Goal: Task Accomplishment & Management: Manage account settings

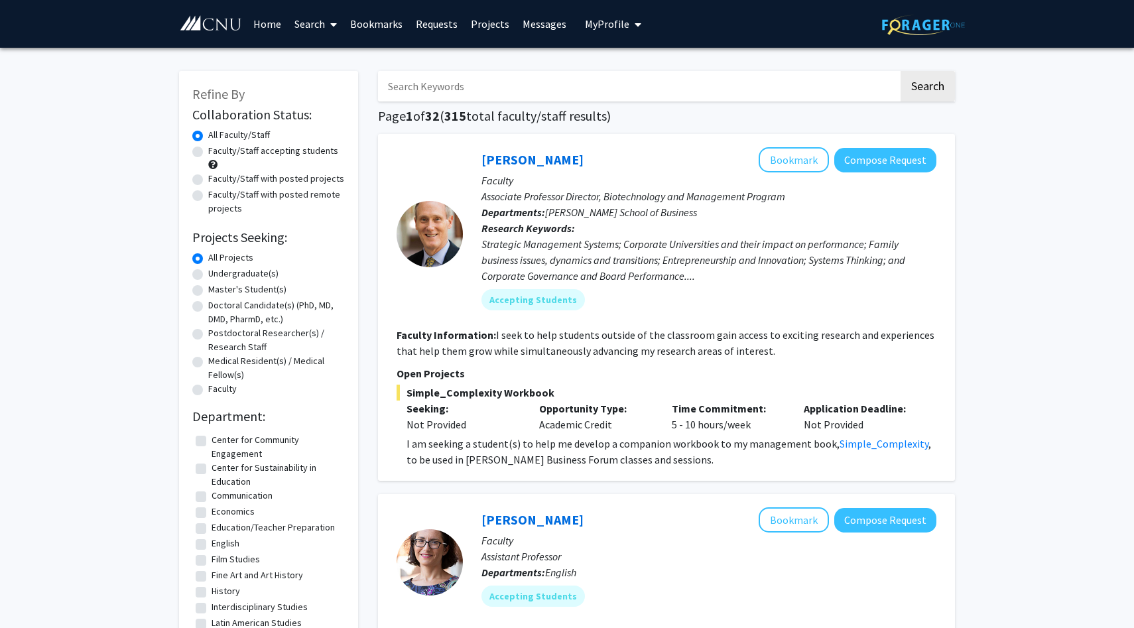
click at [277, 26] on link "Home" at bounding box center [267, 24] width 41 height 46
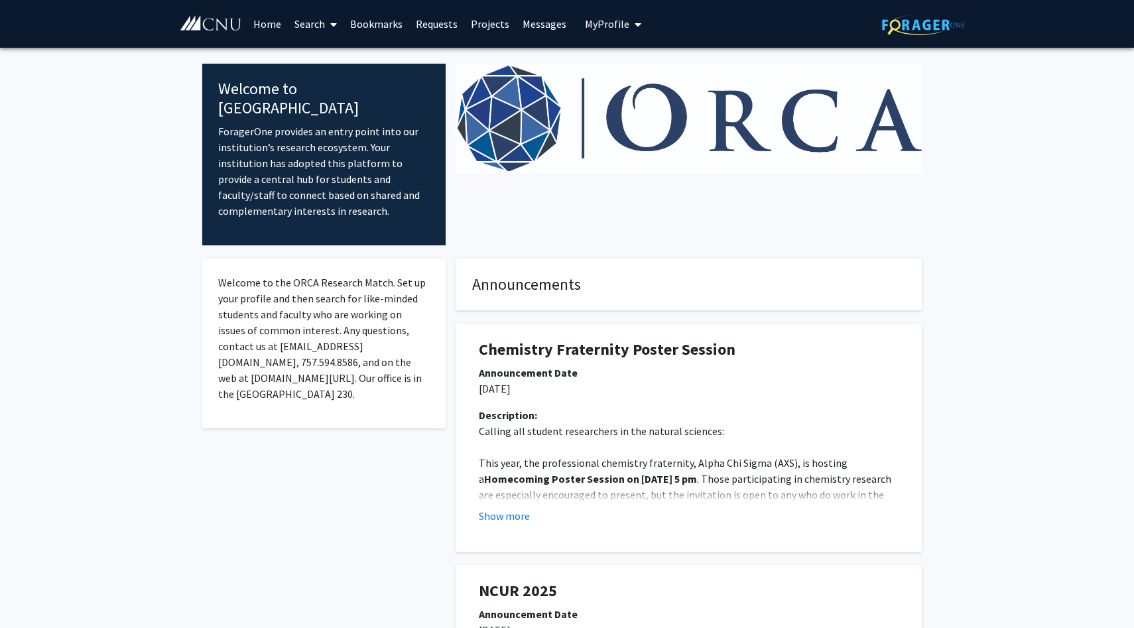
click at [615, 11] on button "My Profile" at bounding box center [613, 24] width 64 height 48
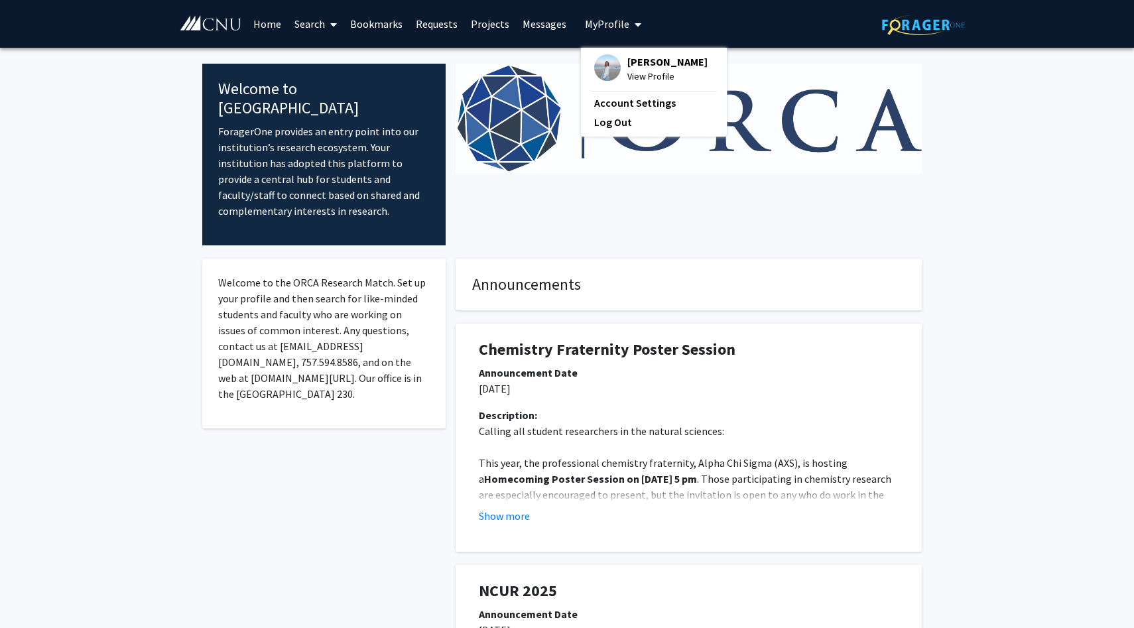
click at [627, 53] on div "[PERSON_NAME] View Profile Account Settings Log Out" at bounding box center [654, 92] width 146 height 89
click at [631, 61] on span "[PERSON_NAME]" at bounding box center [667, 61] width 80 height 15
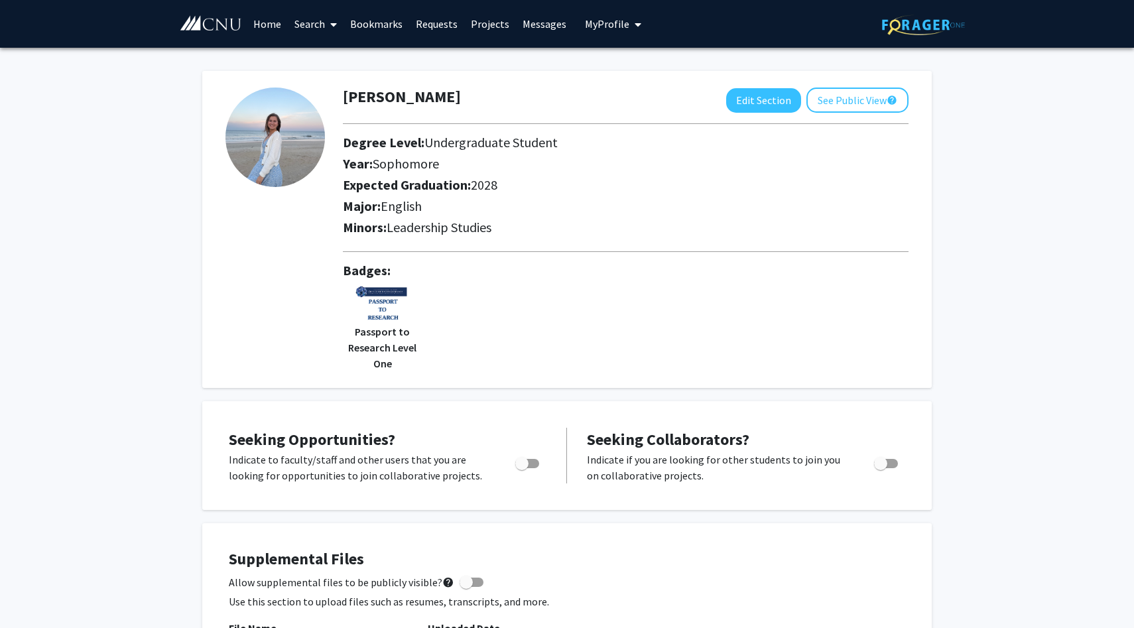
click at [381, 23] on link "Bookmarks" at bounding box center [377, 24] width 66 height 46
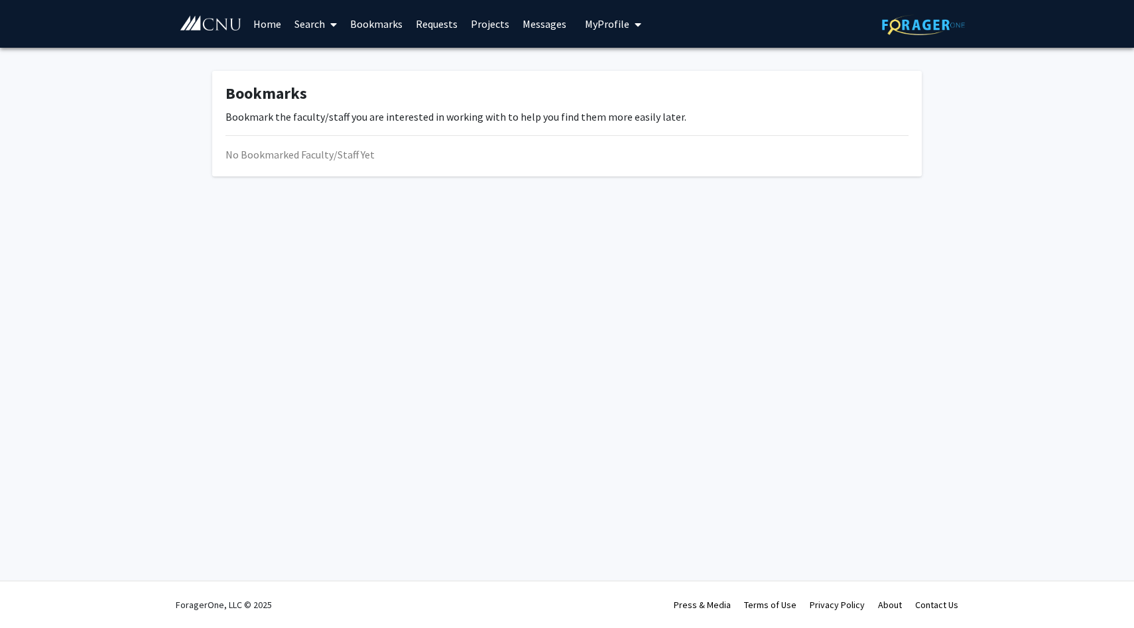
click at [294, 20] on link "Search" at bounding box center [316, 24] width 56 height 46
click at [321, 62] on span "Faculty/Staff" at bounding box center [336, 61] width 97 height 27
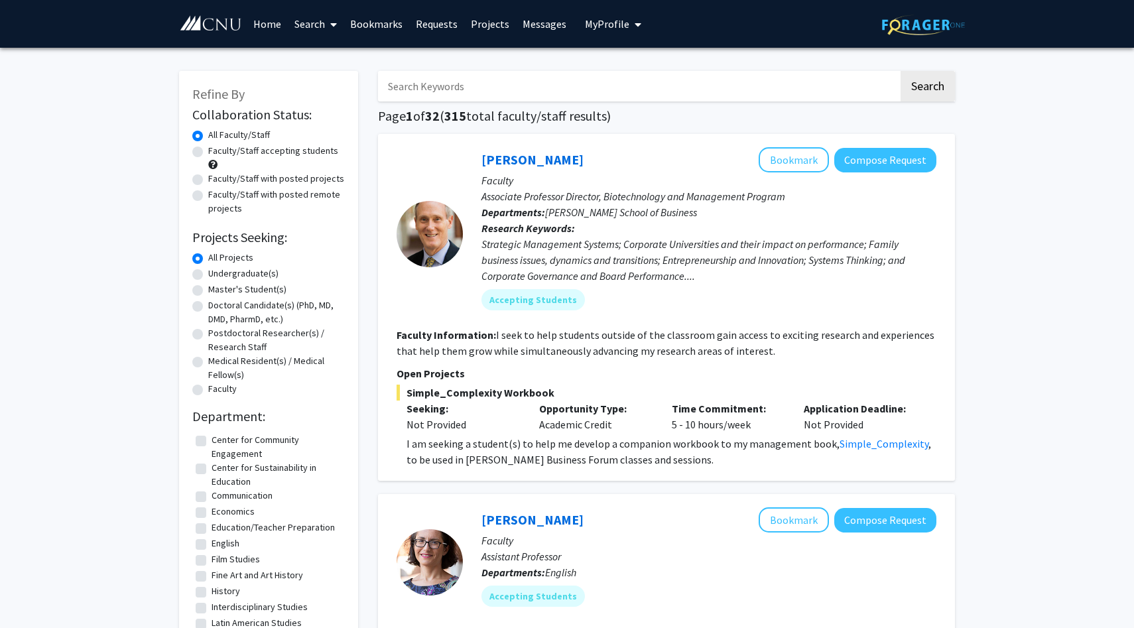
click at [507, 90] on input "Search Keywords" at bounding box center [638, 86] width 521 height 31
type input "apolloni"
click at [901, 71] on button "Search" at bounding box center [928, 86] width 54 height 31
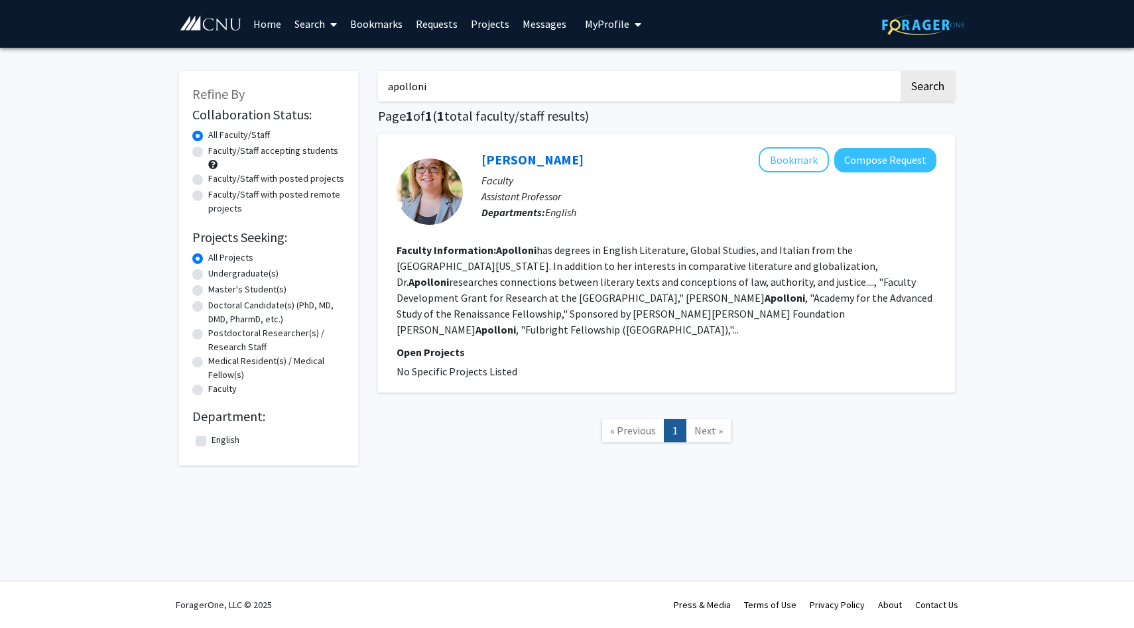
click at [474, 259] on fg-read-more "[PERSON_NAME] has degrees in English Literature, Global Studies, and Italian fr…" at bounding box center [665, 289] width 536 height 93
click at [267, 25] on link "Home" at bounding box center [267, 24] width 41 height 46
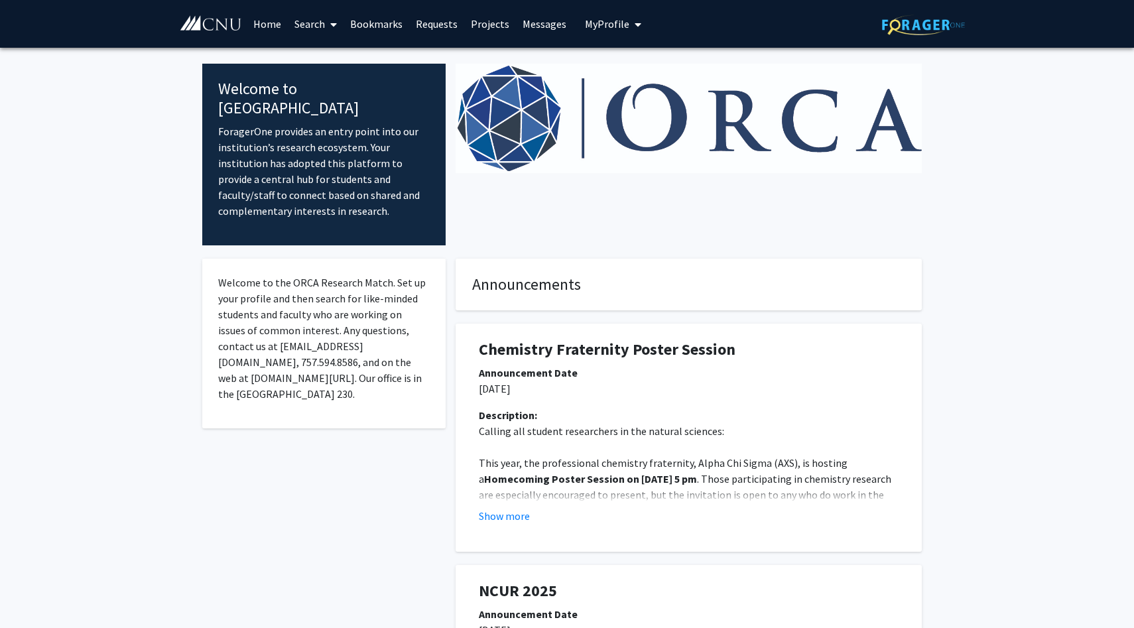
click at [257, 35] on link "Home" at bounding box center [267, 24] width 41 height 46
click at [314, 30] on link "Search" at bounding box center [316, 24] width 56 height 46
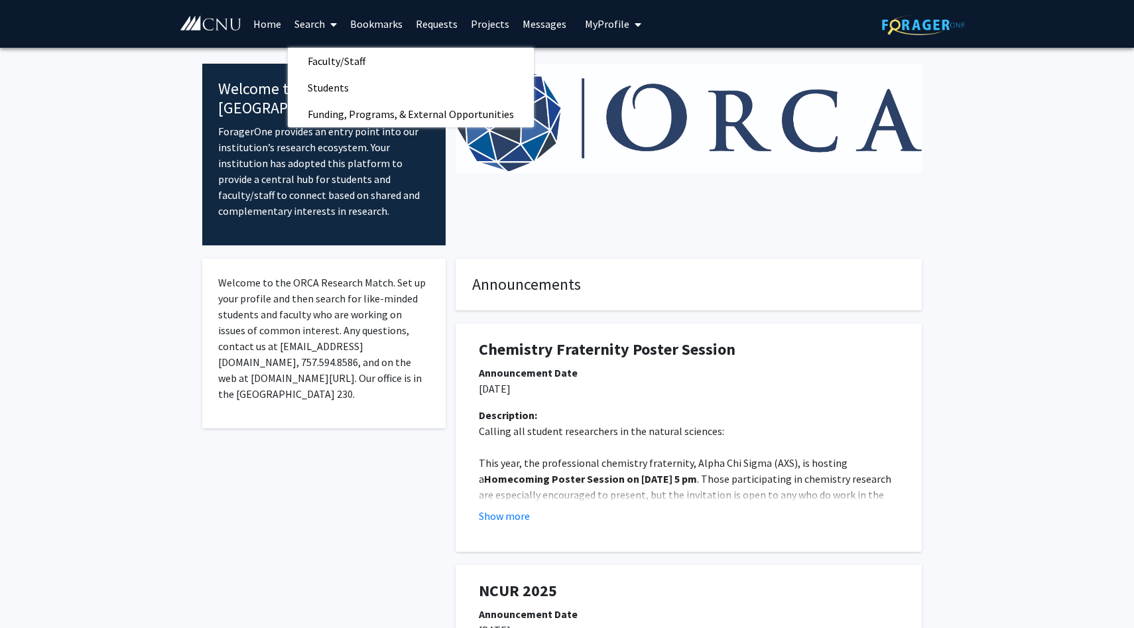
click at [315, 31] on link "Search" at bounding box center [316, 24] width 56 height 46
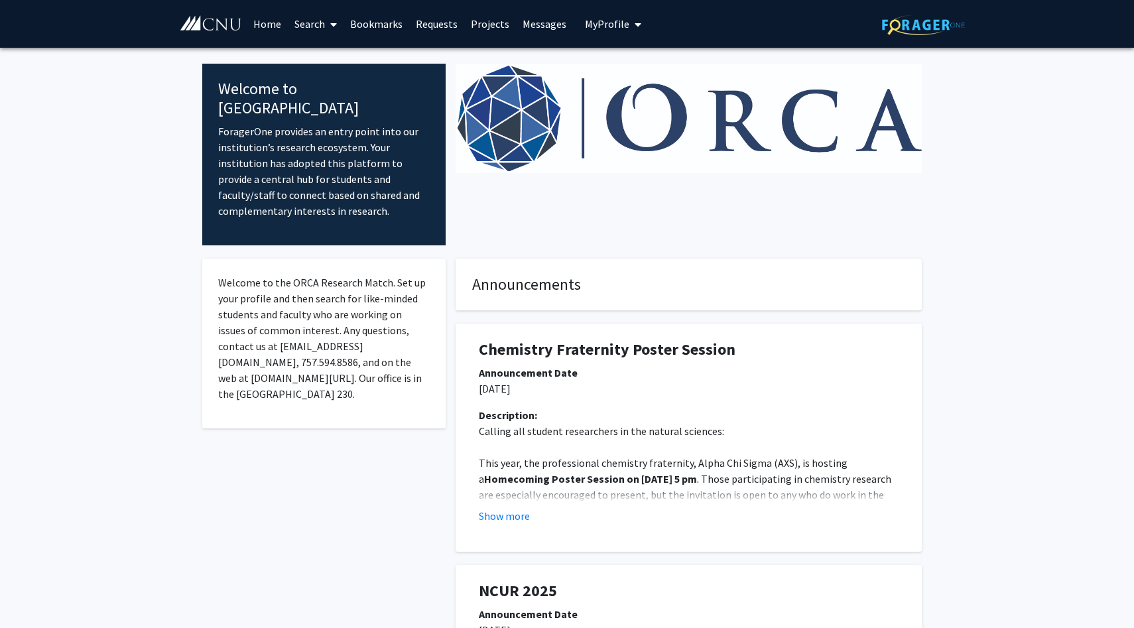
click at [620, 34] on button "My Profile" at bounding box center [613, 24] width 64 height 48
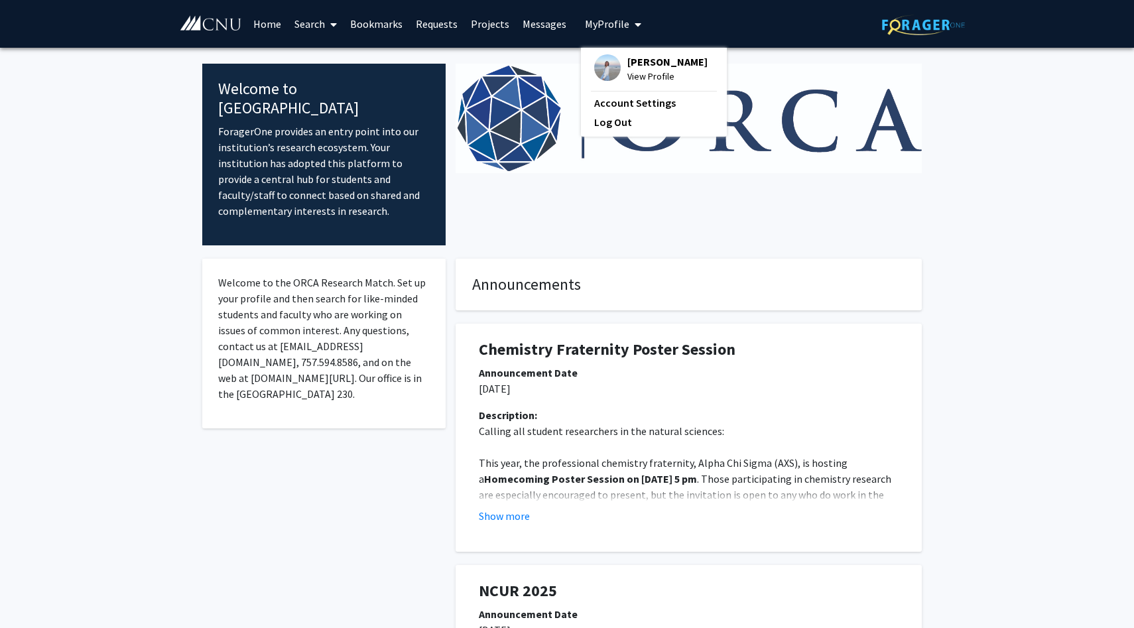
click at [627, 66] on span "[PERSON_NAME]" at bounding box center [667, 61] width 80 height 15
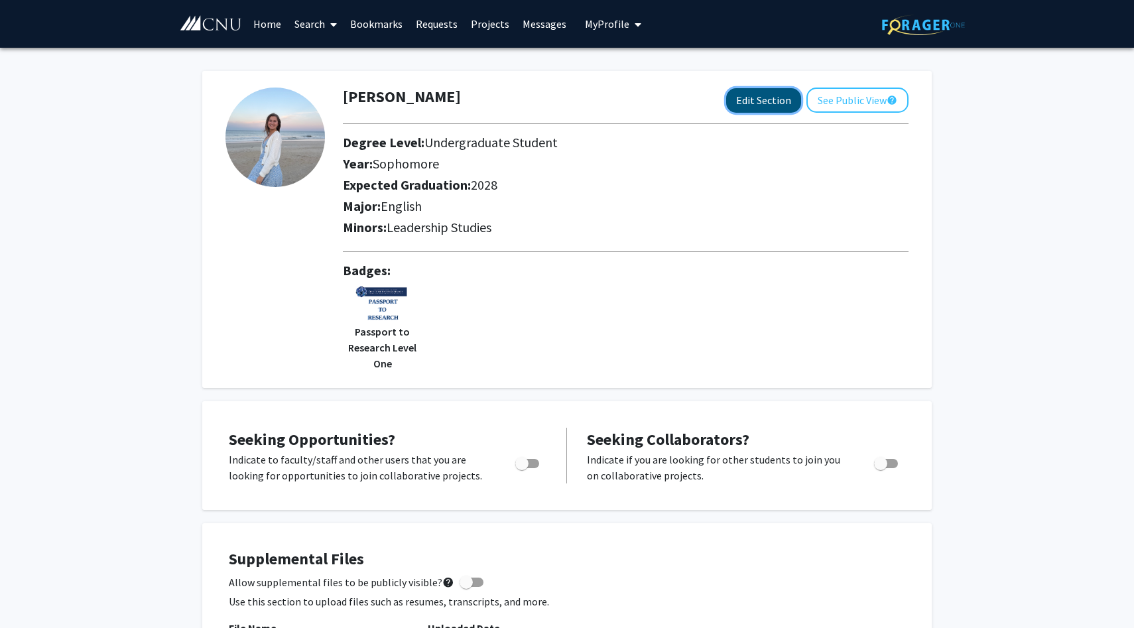
click at [749, 99] on button "Edit Section" at bounding box center [763, 100] width 75 height 25
select select "sophomore"
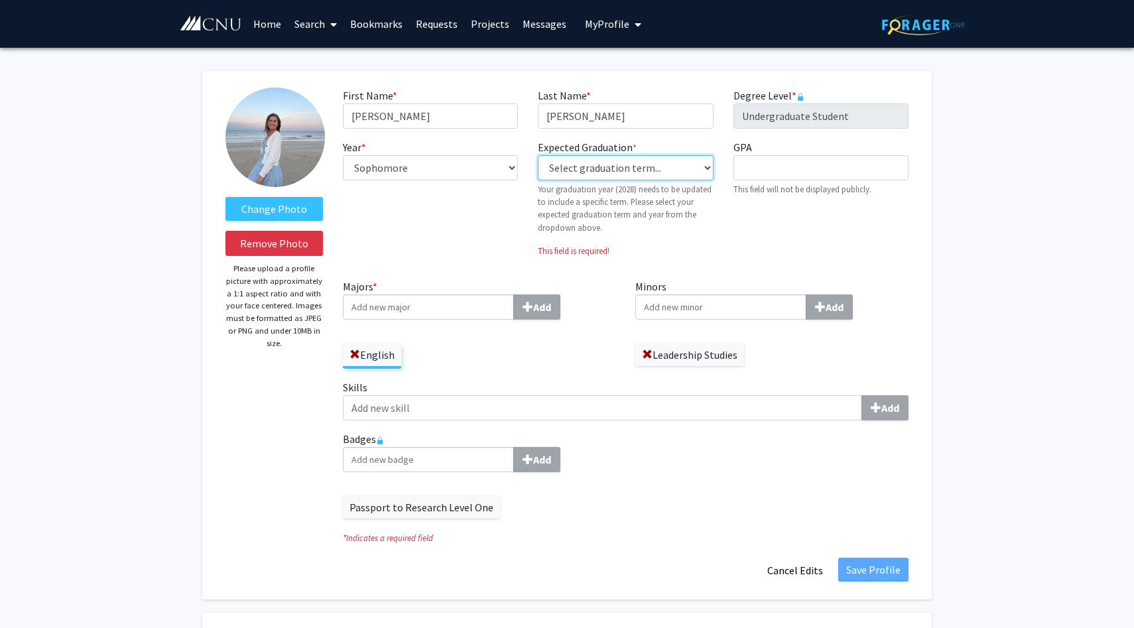
click at [629, 174] on select "Select graduation term... Previous: 2028 (Please select a specific term) Spring…" at bounding box center [625, 167] width 175 height 25
click at [538, 155] on select "Select graduation term... Previous: 2028 (Please select a specific term) Spring…" at bounding box center [625, 167] width 175 height 25
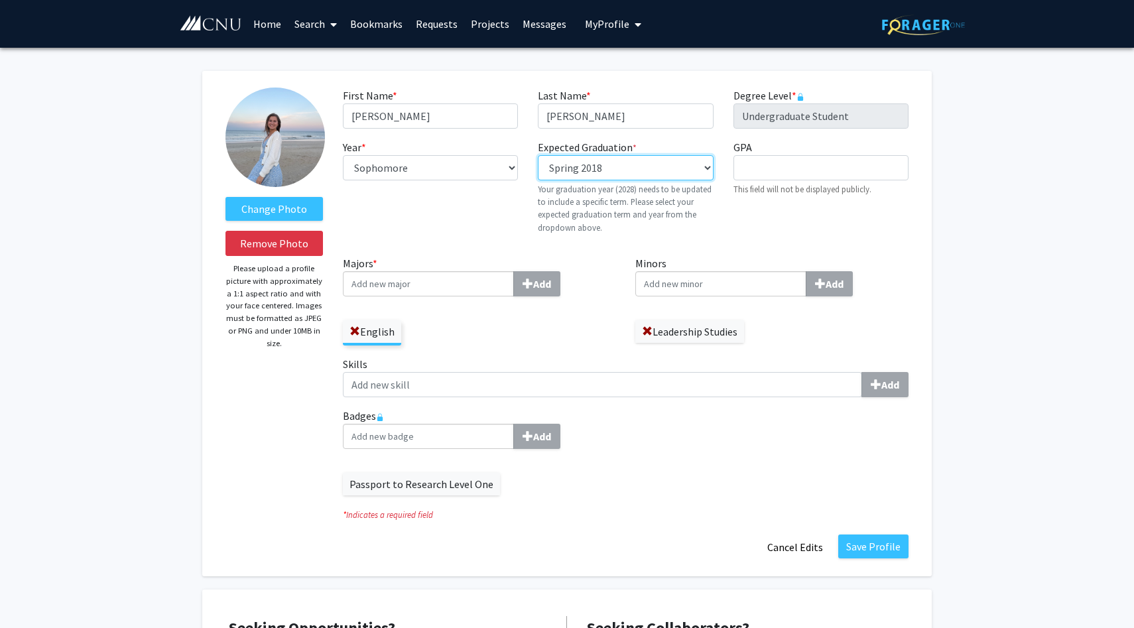
click at [611, 171] on select "Select graduation term... Previous: 2028 (Please select a specific term) Spring…" at bounding box center [625, 167] width 175 height 25
select select "42: spring_2028"
click at [538, 155] on select "Select graduation term... Previous: 2028 (Please select a specific term) Spring…" at bounding box center [625, 167] width 175 height 25
click at [858, 543] on button "Save Profile" at bounding box center [873, 547] width 70 height 24
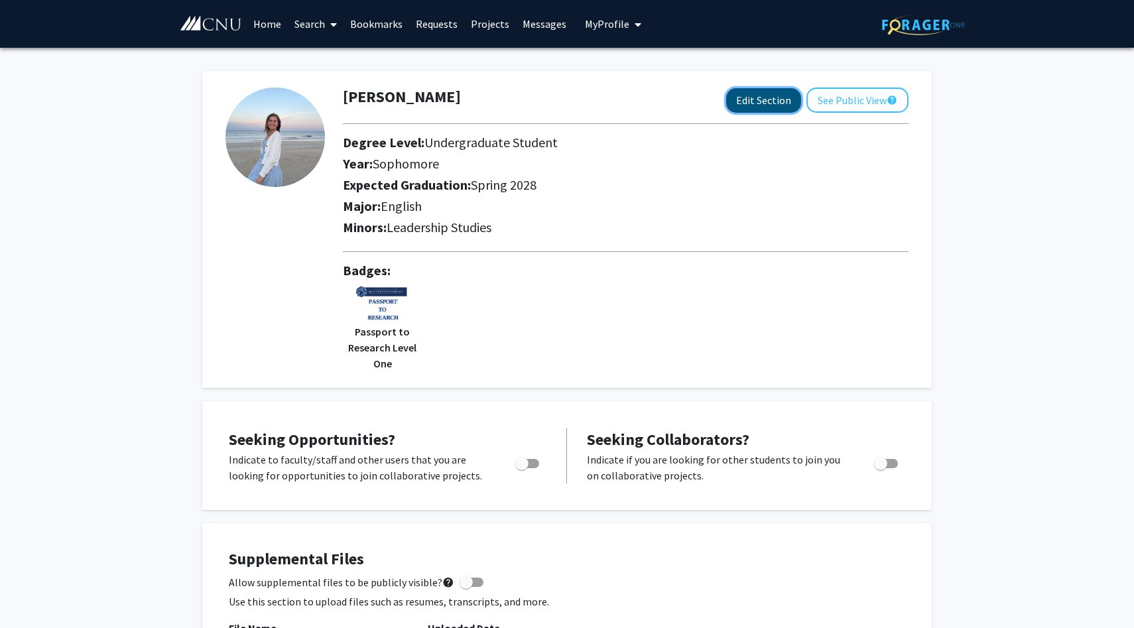
click at [745, 103] on button "Edit Section" at bounding box center [763, 100] width 75 height 25
select select "sophomore"
select select "41: spring_2028"
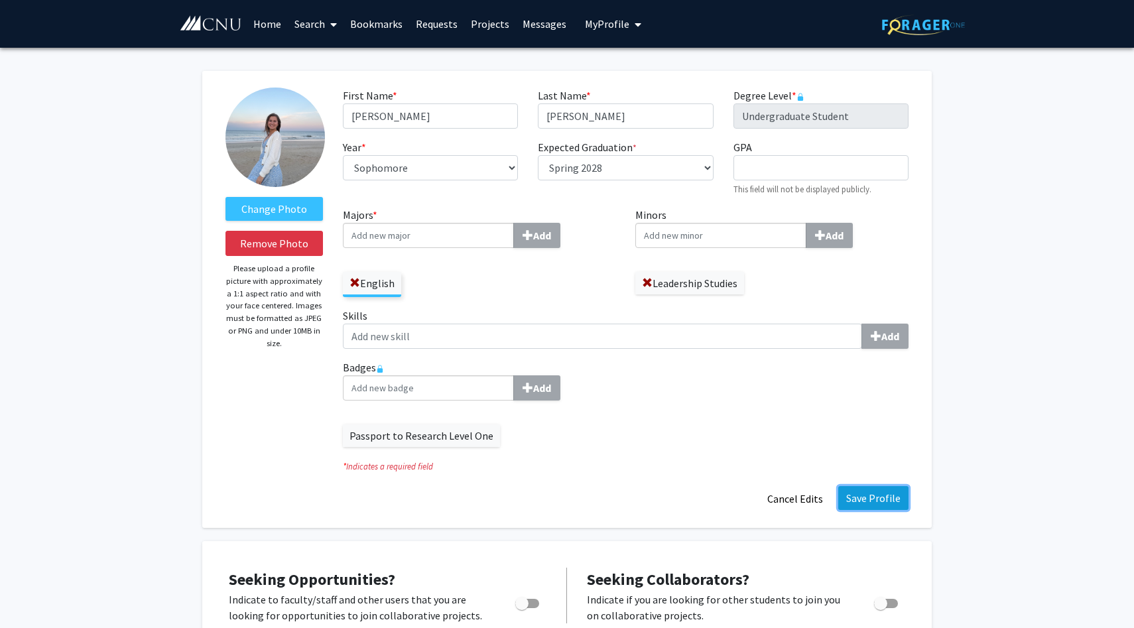
click at [870, 493] on button "Save Profile" at bounding box center [873, 498] width 70 height 24
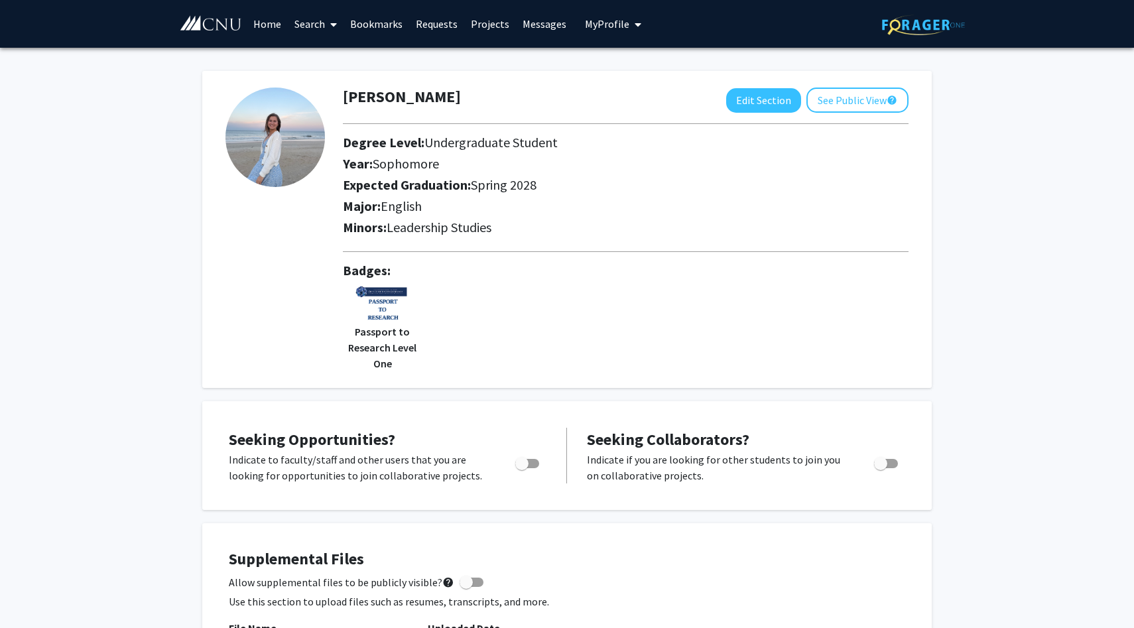
click at [263, 33] on link "Home" at bounding box center [267, 24] width 41 height 46
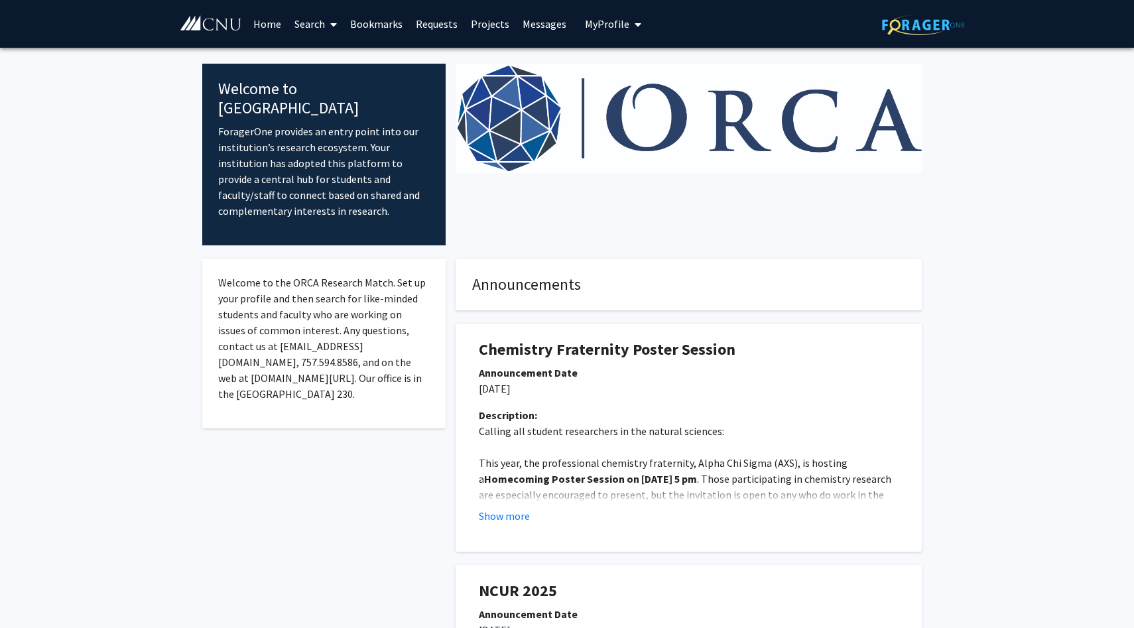
click at [611, 24] on span "My Profile" at bounding box center [607, 23] width 44 height 13
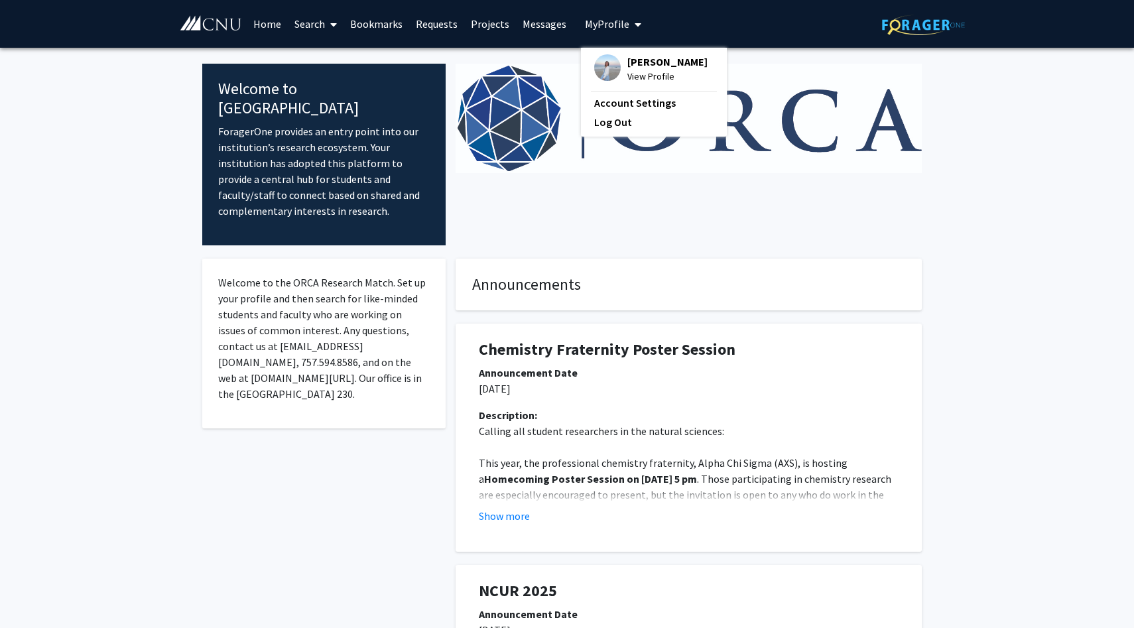
click at [607, 63] on img at bounding box center [607, 67] width 27 height 27
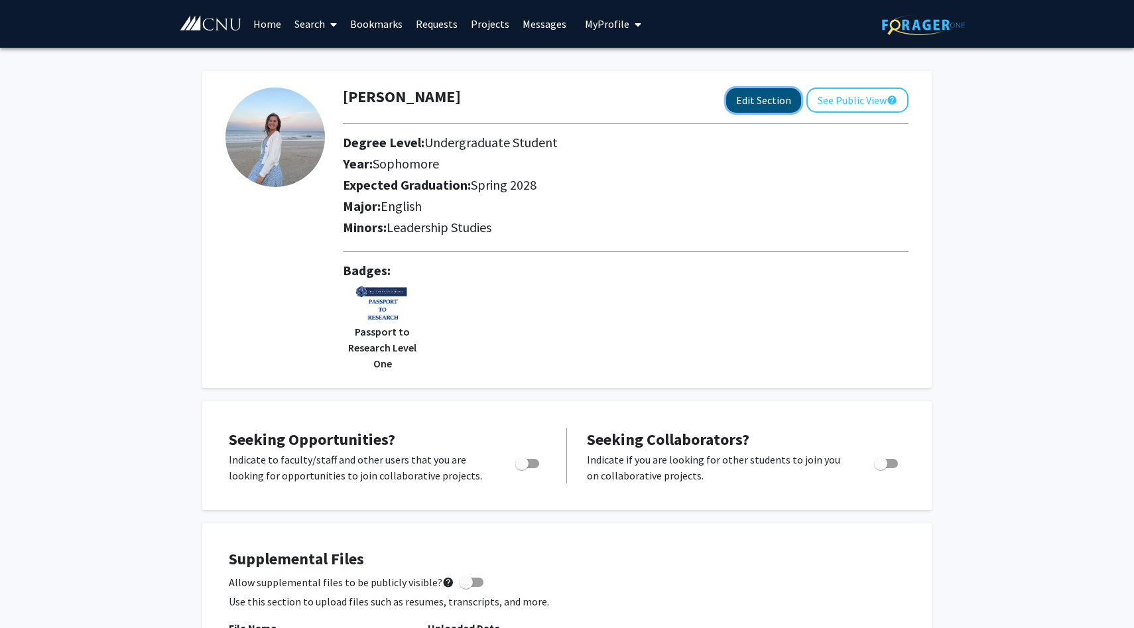
click at [748, 109] on button "Edit Section" at bounding box center [763, 100] width 75 height 25
select select "sophomore"
select select "41: spring_2028"
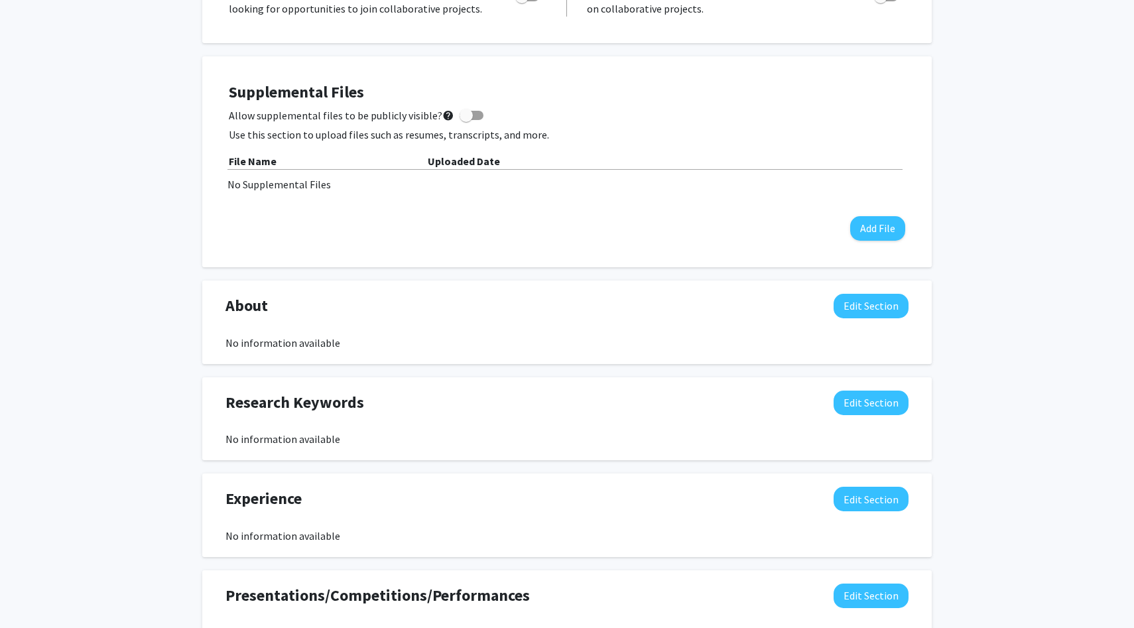
scroll to position [625, 0]
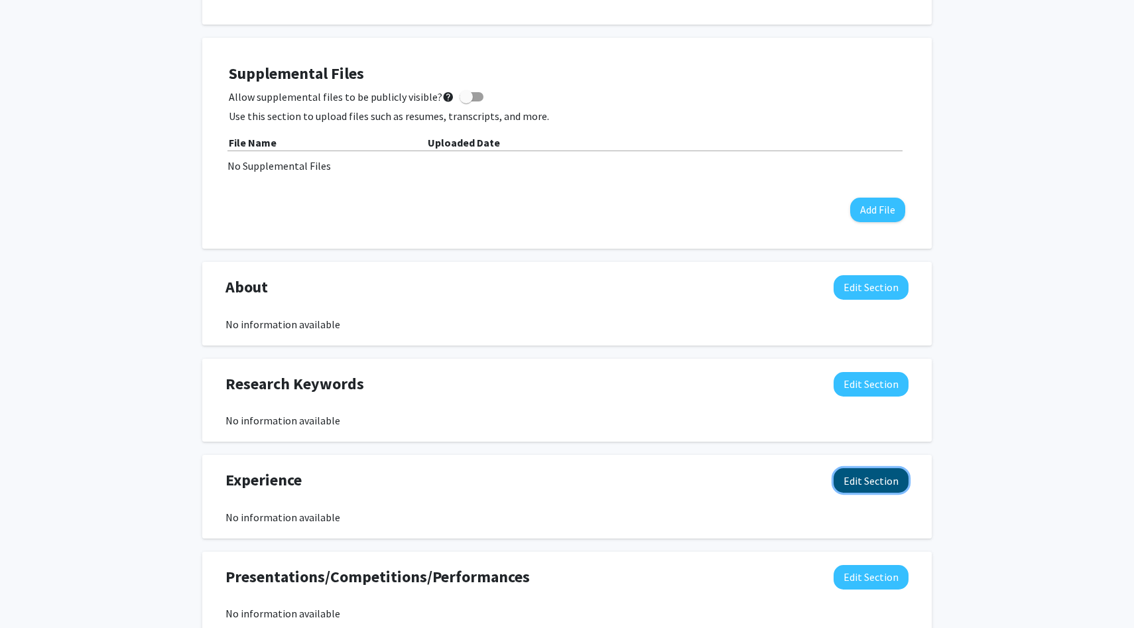
click at [846, 480] on button "Edit Section" at bounding box center [871, 480] width 75 height 25
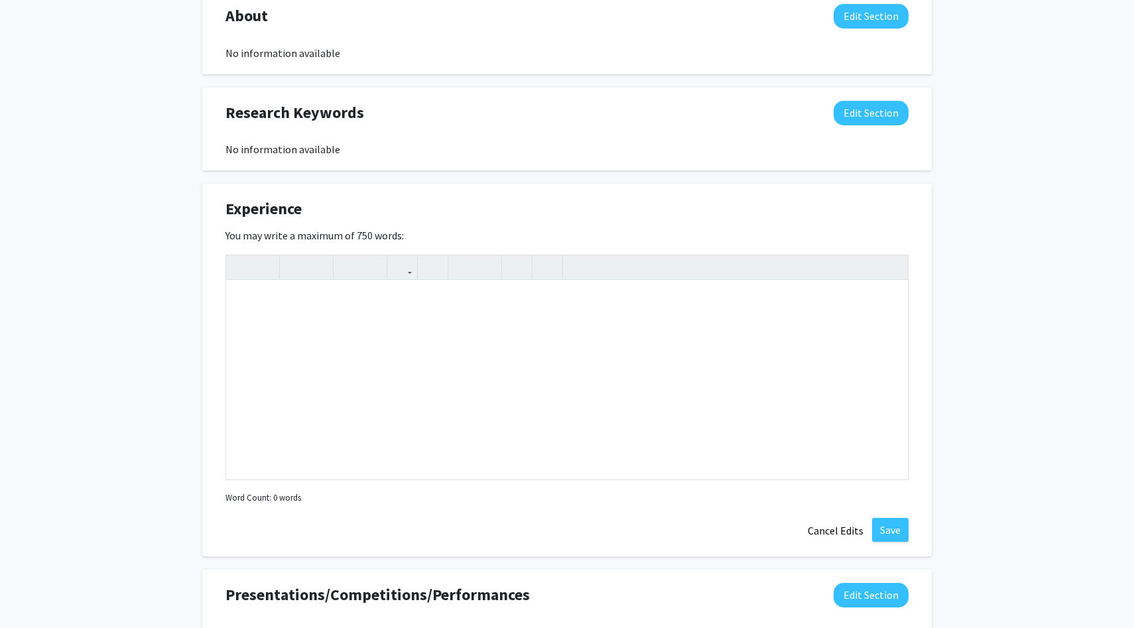
scroll to position [897, 0]
click at [832, 537] on button "Cancel Edits" at bounding box center [835, 529] width 73 height 25
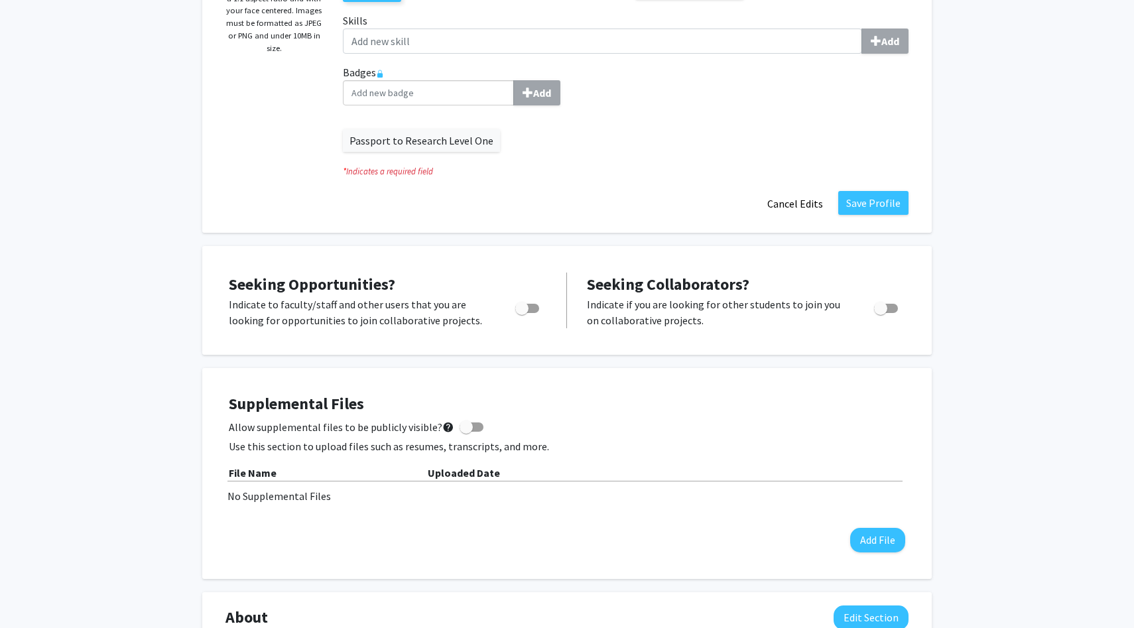
scroll to position [0, 0]
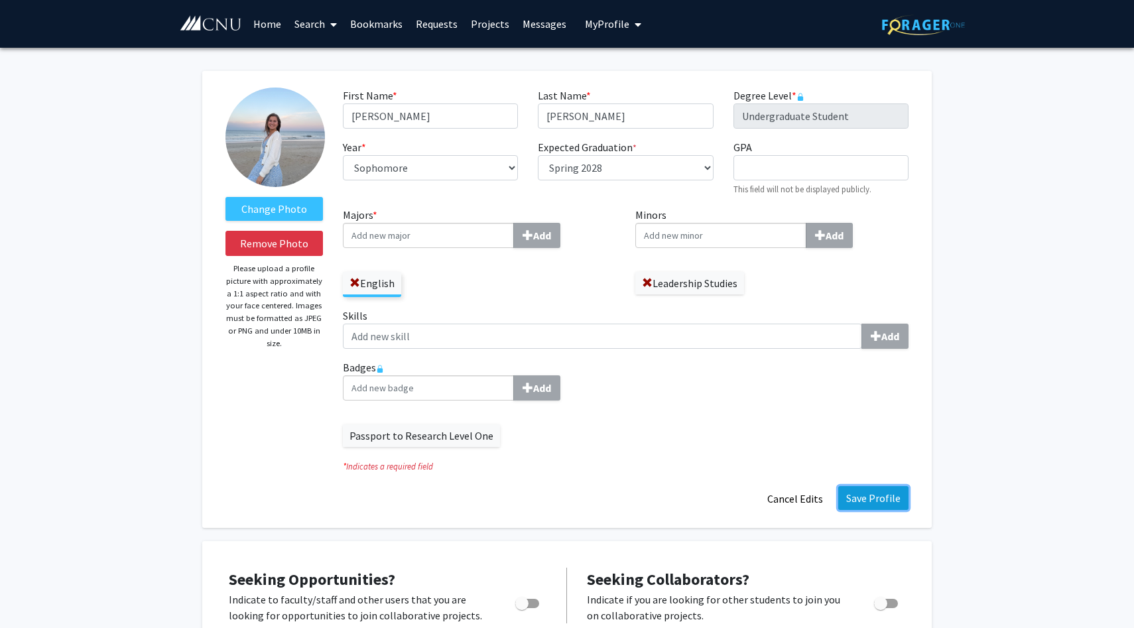
click at [881, 508] on button "Save Profile" at bounding box center [873, 498] width 70 height 24
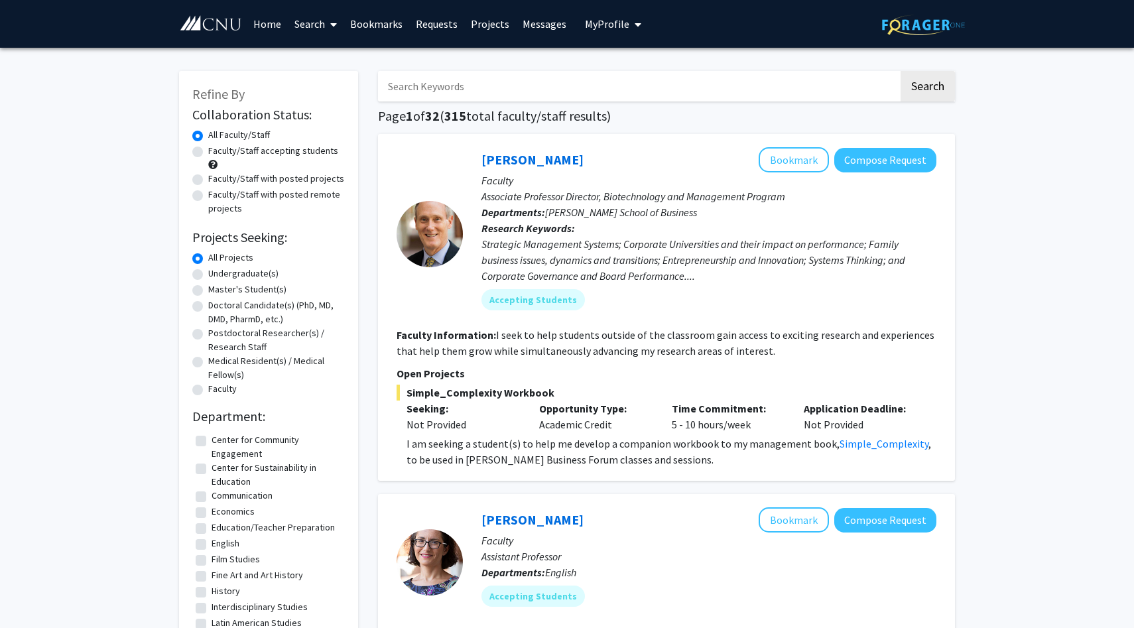
click at [601, 25] on span "My Profile" at bounding box center [607, 23] width 44 height 13
click at [616, 59] on div "[PERSON_NAME] View Profile" at bounding box center [650, 68] width 113 height 29
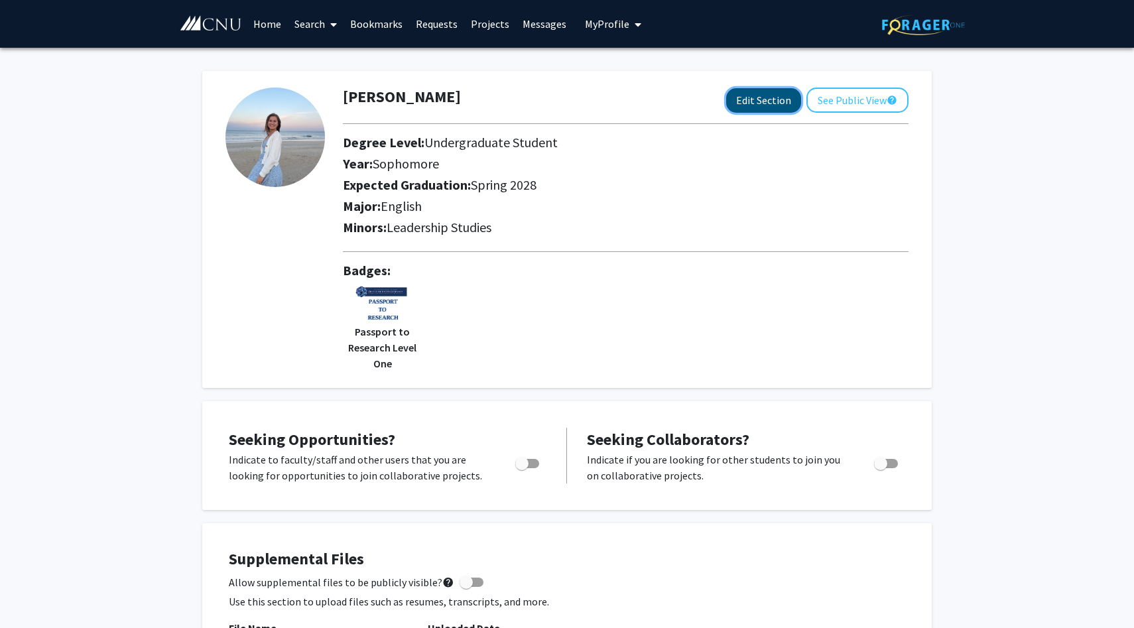
click at [763, 107] on button "Edit Section" at bounding box center [763, 100] width 75 height 25
select select "sophomore"
select select "41: spring_2028"
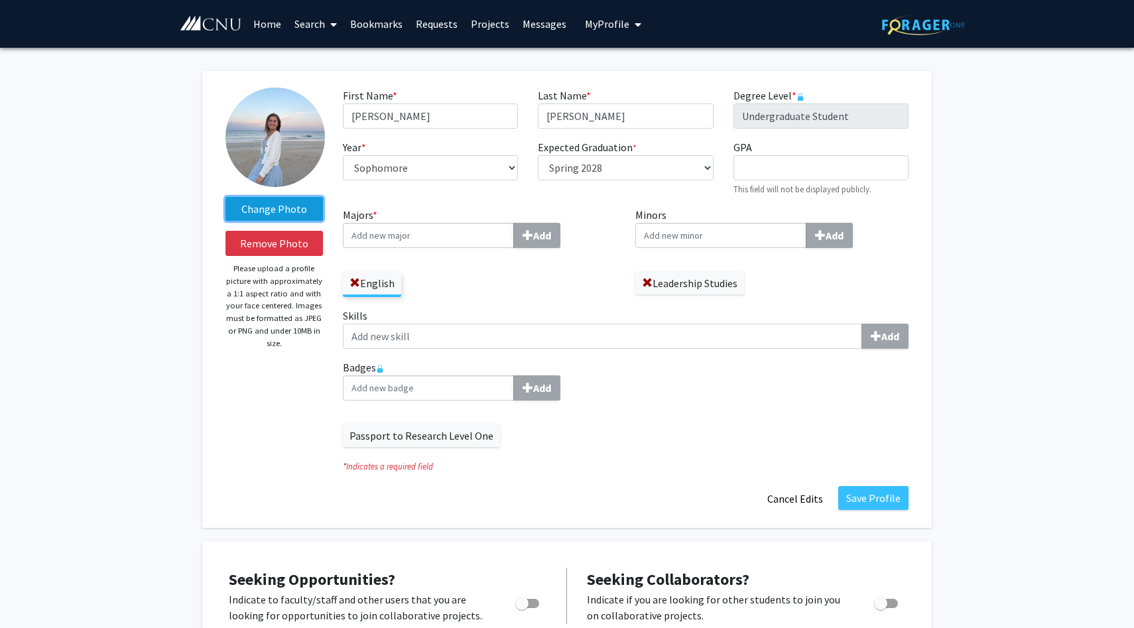
click at [301, 202] on label "Change Photo" at bounding box center [273, 209] width 97 height 24
click at [0, 0] on input "Change Photo" at bounding box center [0, 0] width 0 height 0
click at [272, 210] on label "Change Photo" at bounding box center [273, 209] width 97 height 24
click at [0, 0] on input "Change Photo" at bounding box center [0, 0] width 0 height 0
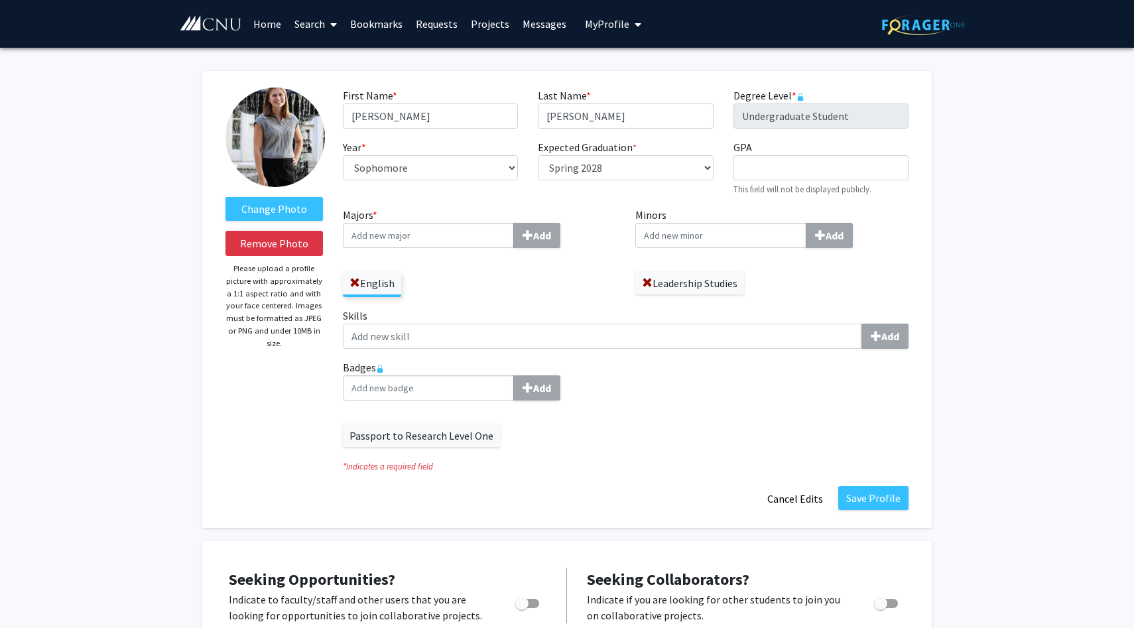
drag, startPoint x: 283, startPoint y: 161, endPoint x: 277, endPoint y: 158, distance: 6.8
click at [277, 158] on img at bounding box center [274, 137] width 99 height 99
click at [271, 208] on label "Change Photo" at bounding box center [273, 209] width 97 height 24
click at [0, 0] on input "Change Photo" at bounding box center [0, 0] width 0 height 0
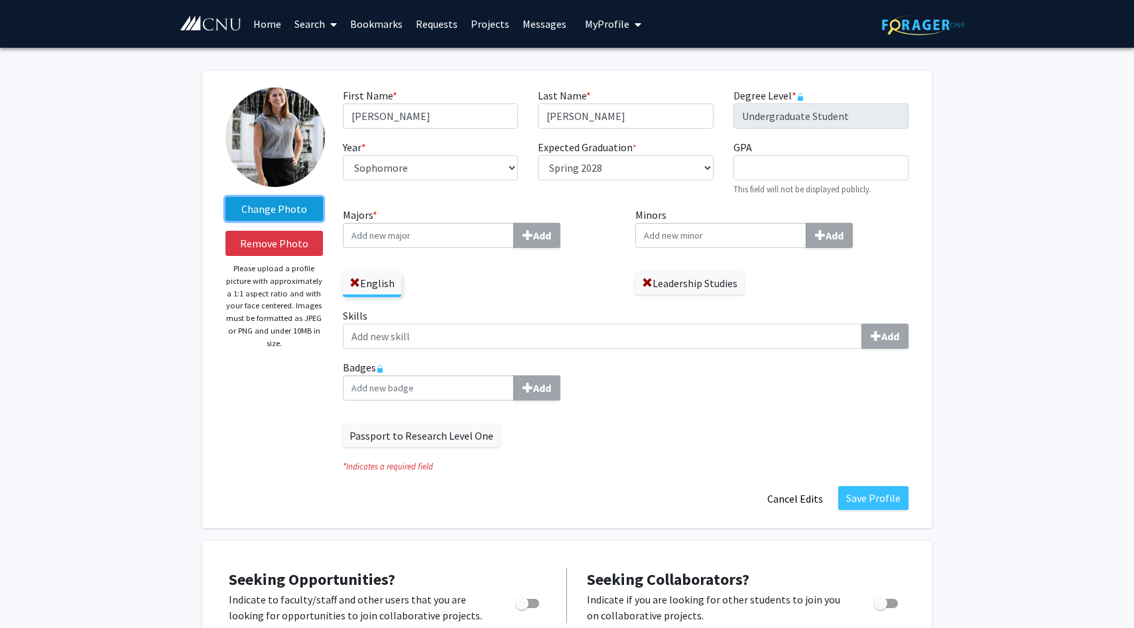
click at [265, 206] on label "Change Photo" at bounding box center [273, 209] width 97 height 24
click at [0, 0] on input "Change Photo" at bounding box center [0, 0] width 0 height 0
click at [290, 210] on label "Change Photo" at bounding box center [273, 209] width 97 height 24
click at [0, 0] on input "Change Photo" at bounding box center [0, 0] width 0 height 0
click at [303, 213] on label "Change Photo" at bounding box center [273, 209] width 97 height 24
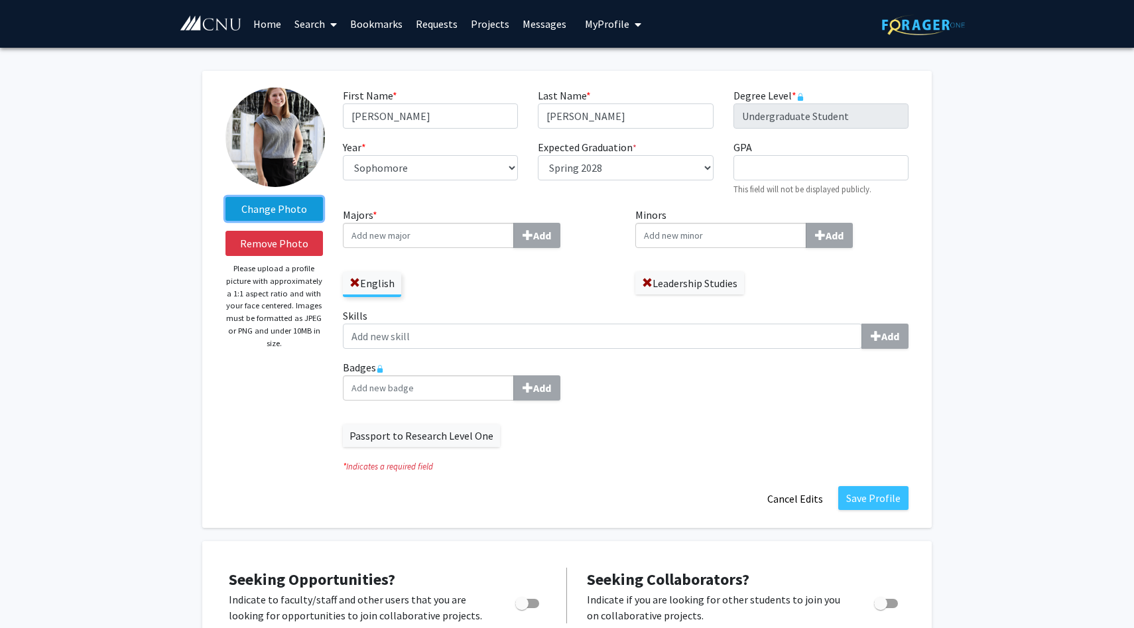
click at [0, 0] on input "Change Photo" at bounding box center [0, 0] width 0 height 0
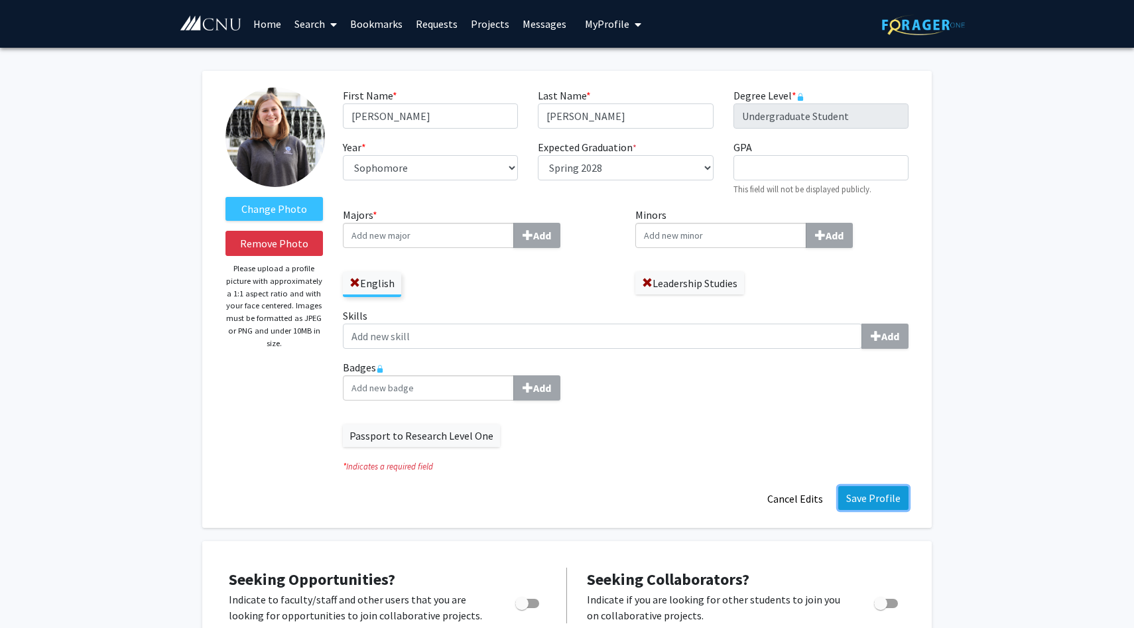
click at [863, 497] on button "Save Profile" at bounding box center [873, 498] width 70 height 24
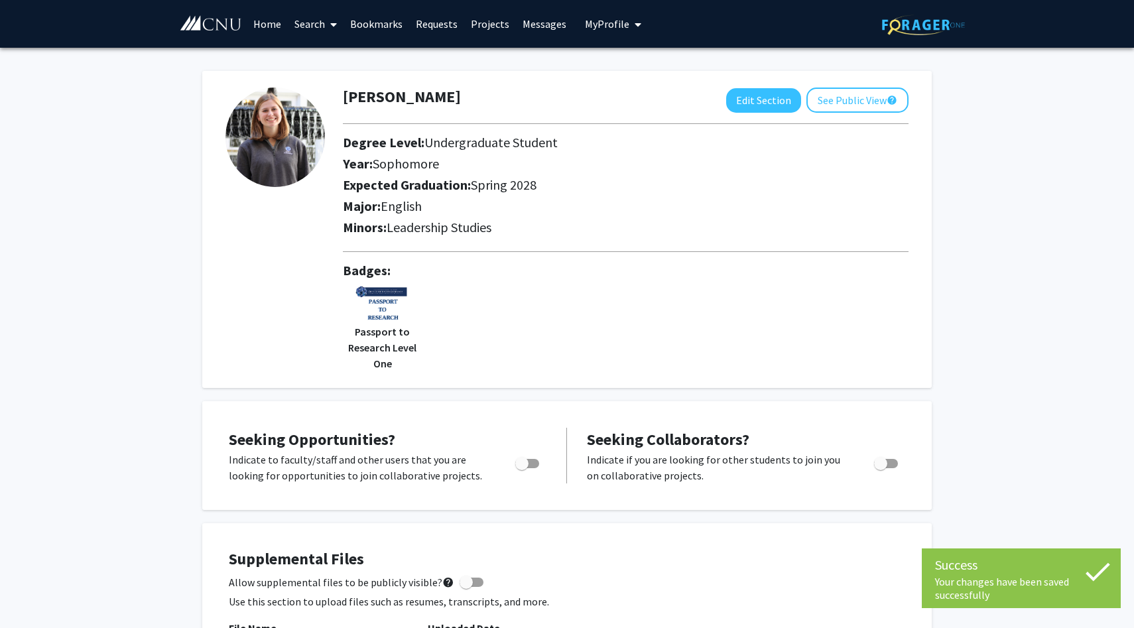
click at [204, 31] on img at bounding box center [210, 23] width 63 height 17
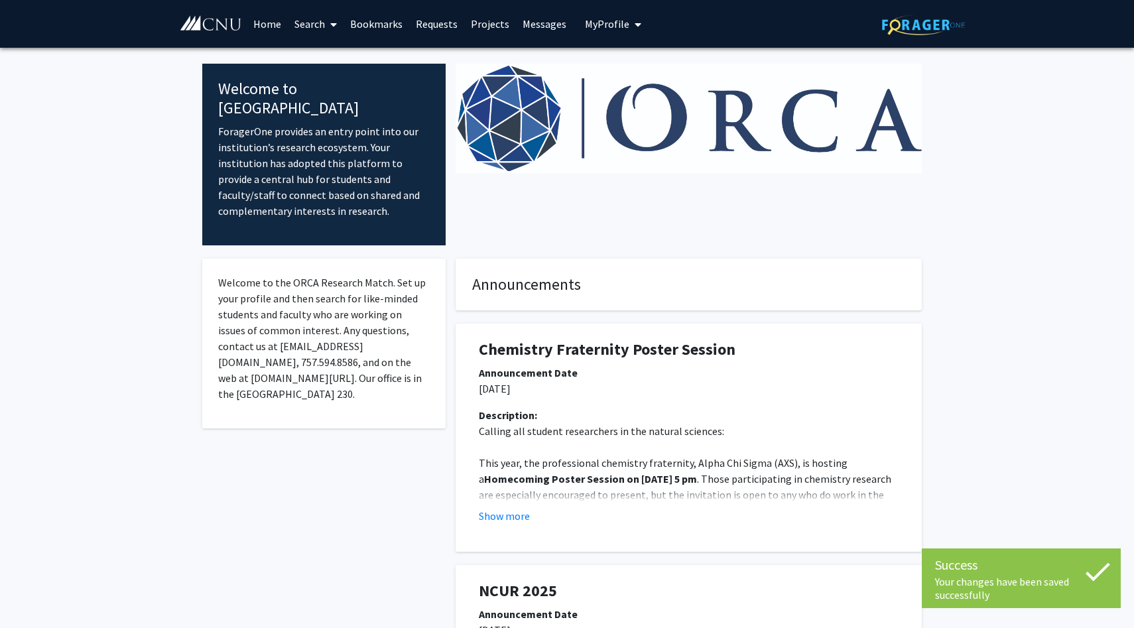
click at [608, 19] on span "My Profile" at bounding box center [607, 23] width 44 height 13
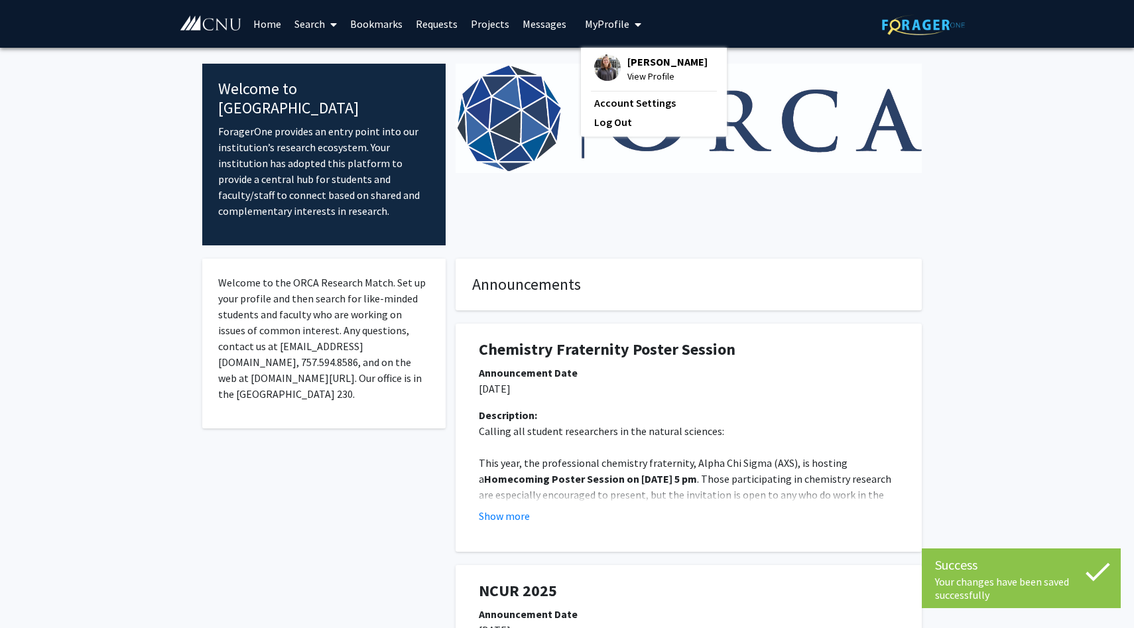
click at [633, 70] on span "View Profile" at bounding box center [667, 76] width 80 height 15
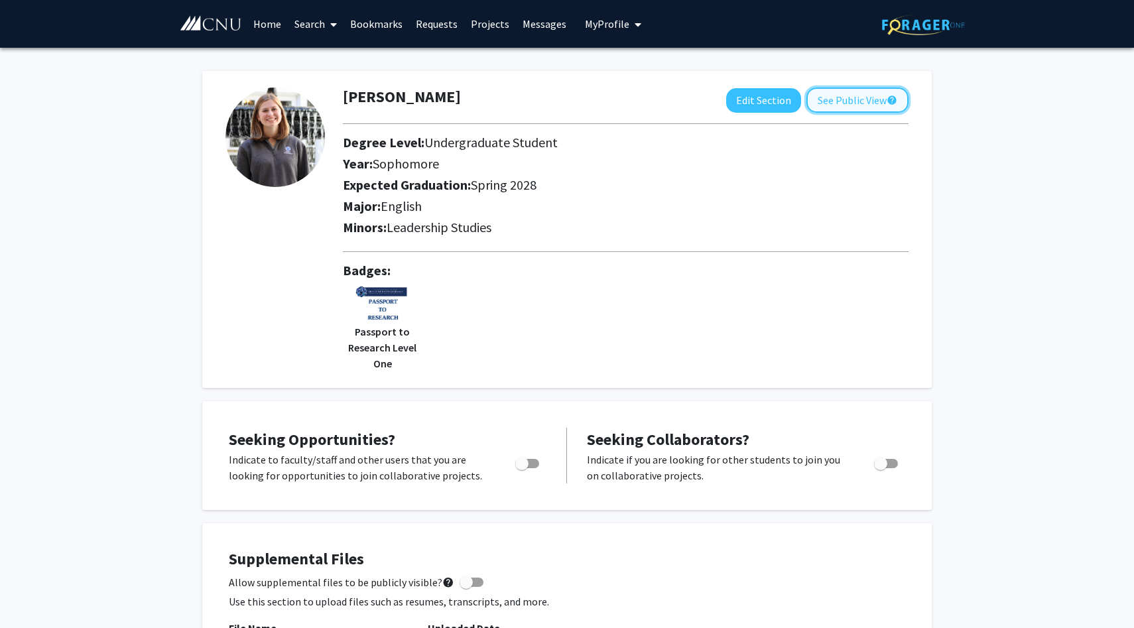
click at [845, 101] on button "See Public View help" at bounding box center [857, 100] width 102 height 25
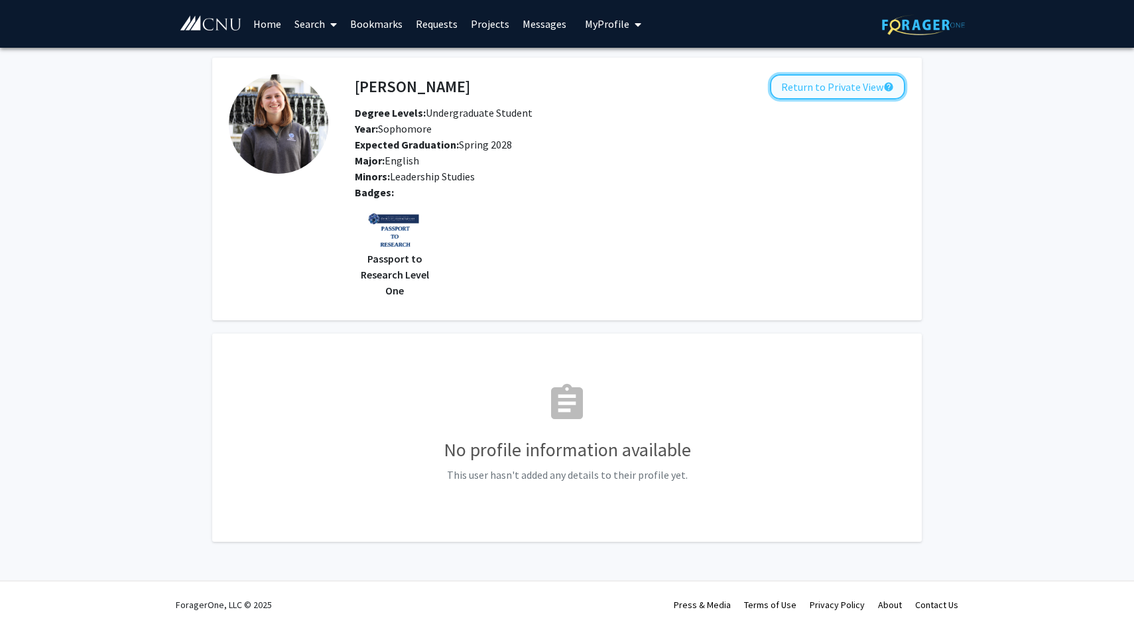
click at [818, 88] on button "Return to Private View help" at bounding box center [837, 86] width 135 height 25
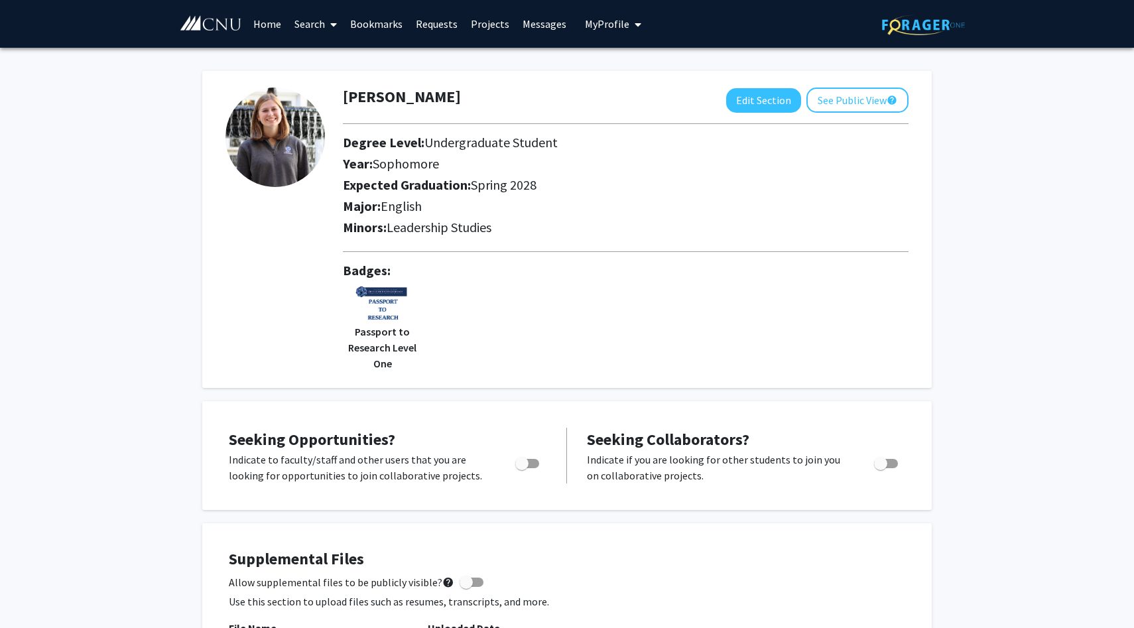
click at [713, 39] on div "Skip navigation Home Search Bookmarks Requests Projects Messages My Profile [PE…" at bounding box center [567, 24] width 796 height 48
